Goal: Task Accomplishment & Management: Manage account settings

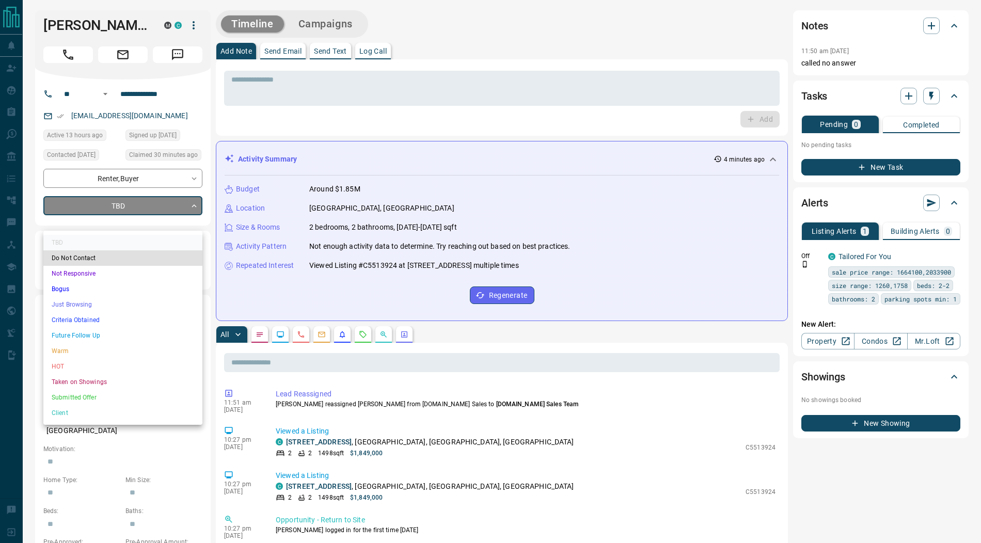
click at [100, 393] on li "Submitted Offer" at bounding box center [122, 397] width 159 height 15
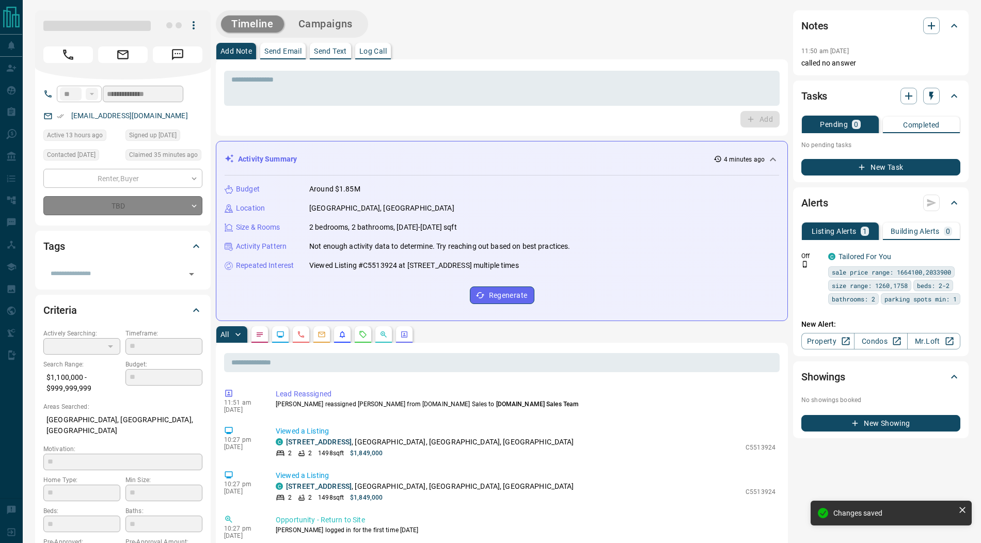
type input "*"
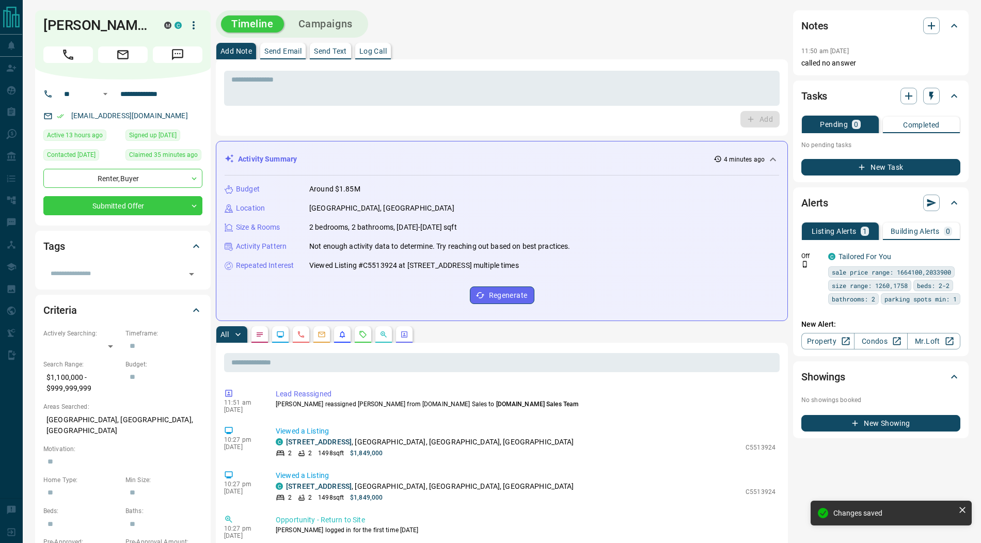
click at [195, 24] on icon "button" at bounding box center [193, 25] width 12 height 12
click at [182, 37] on ul "Reassign Lead Mark as Realtor" at bounding box center [172, 53] width 61 height 39
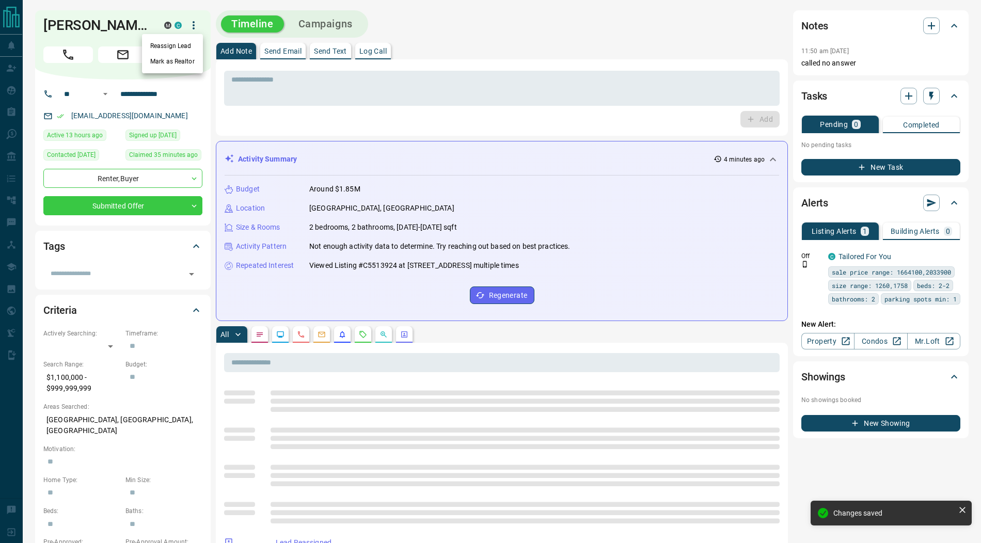
click at [177, 45] on li "Reassign Lead" at bounding box center [172, 45] width 61 height 15
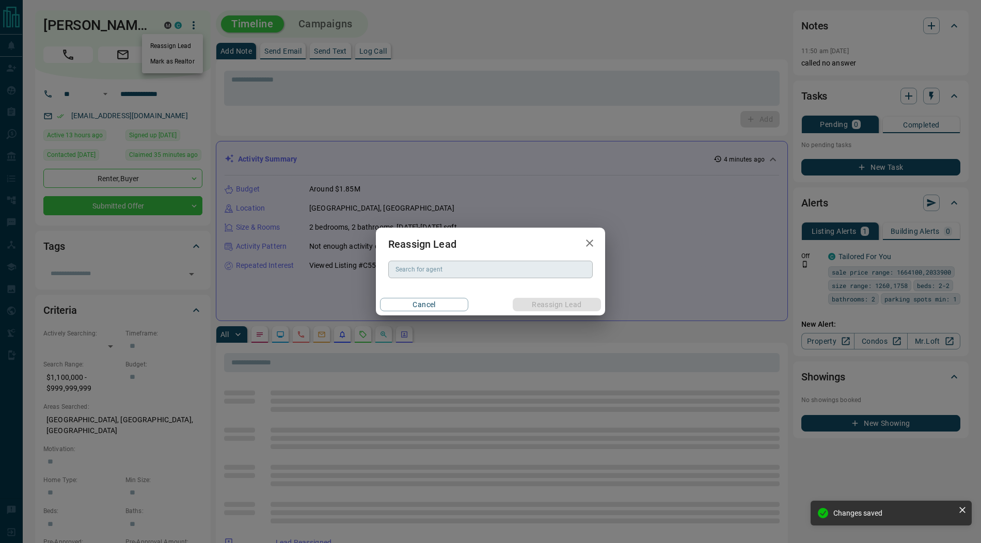
click at [409, 273] on div "Search for agent Search for agent" at bounding box center [490, 270] width 204 height 18
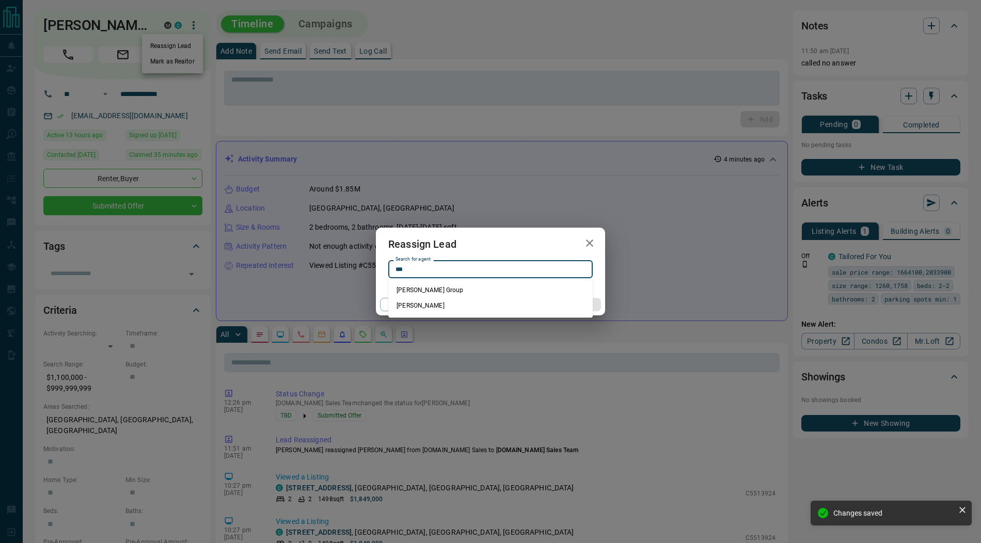
click at [432, 303] on li "[PERSON_NAME]" at bounding box center [490, 305] width 204 height 15
type input "**********"
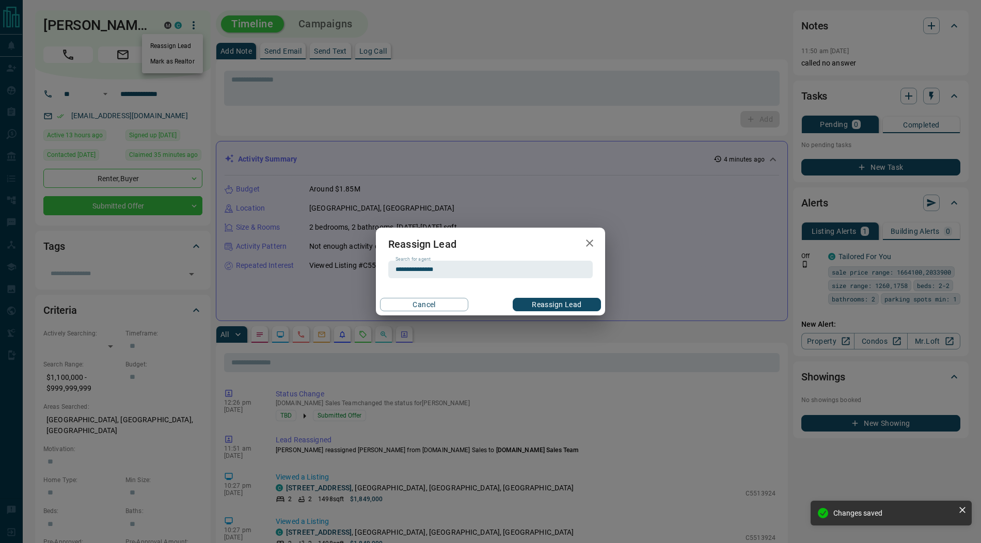
click at [533, 304] on button "Reassign Lead" at bounding box center [557, 304] width 88 height 13
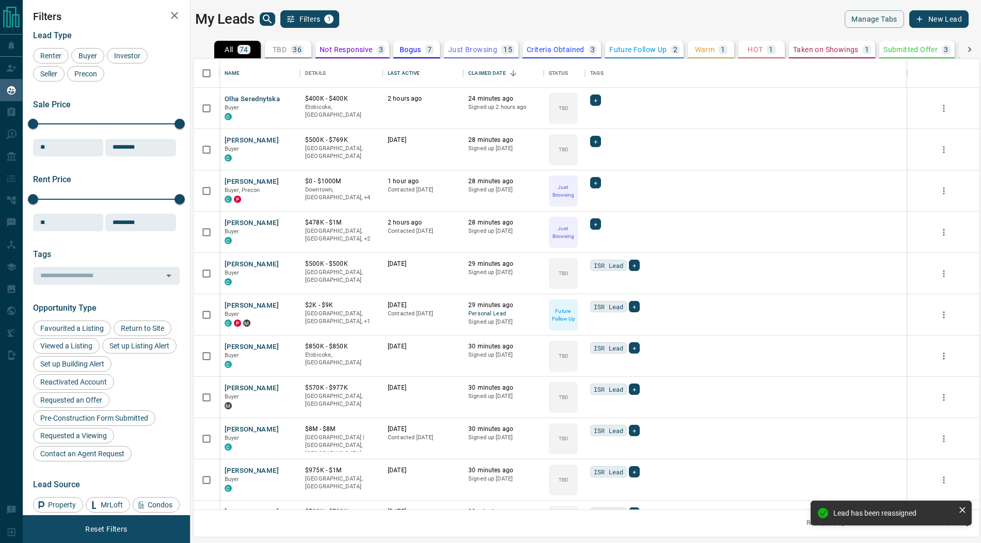
scroll to position [451, 786]
